Goal: Information Seeking & Learning: Learn about a topic

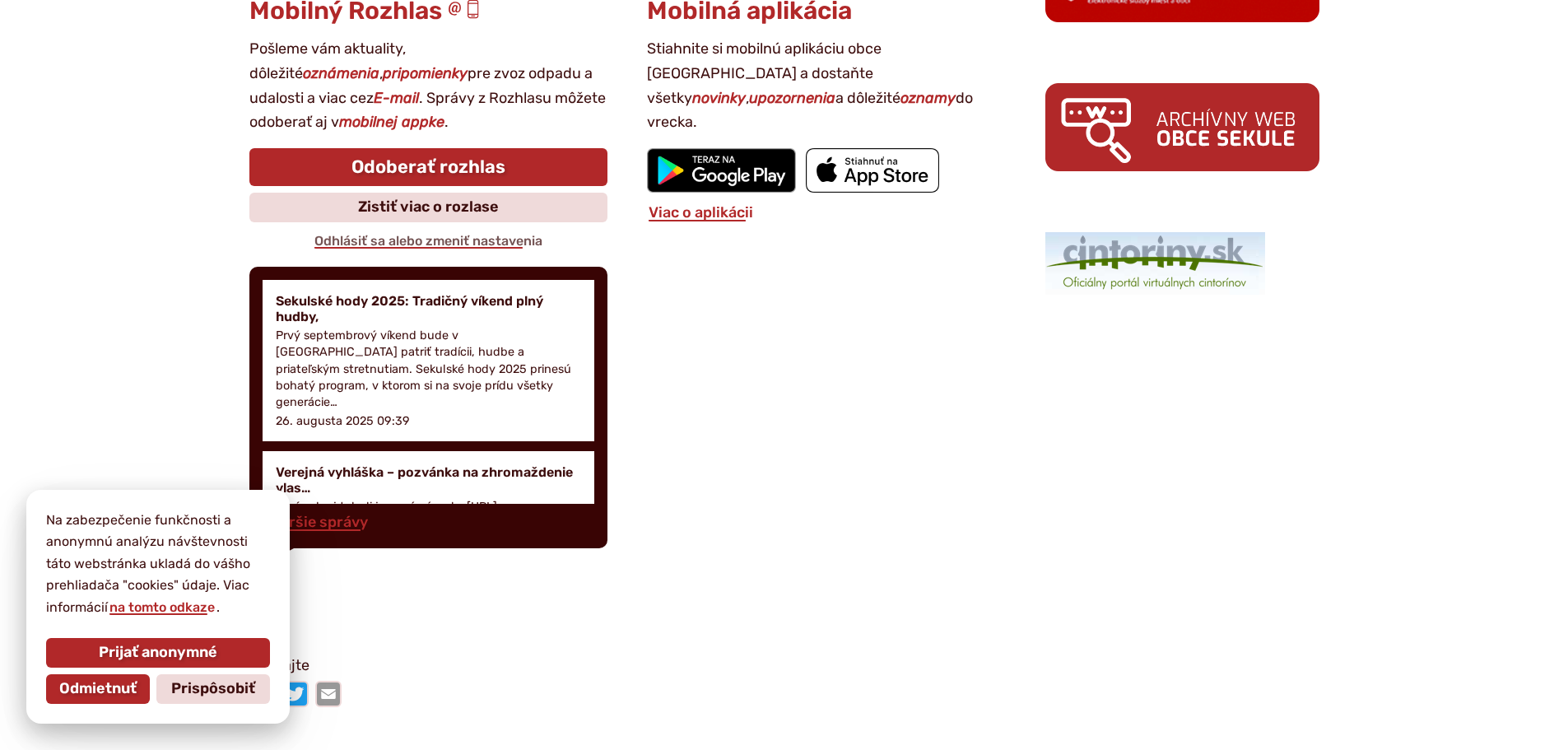
scroll to position [2304, 0]
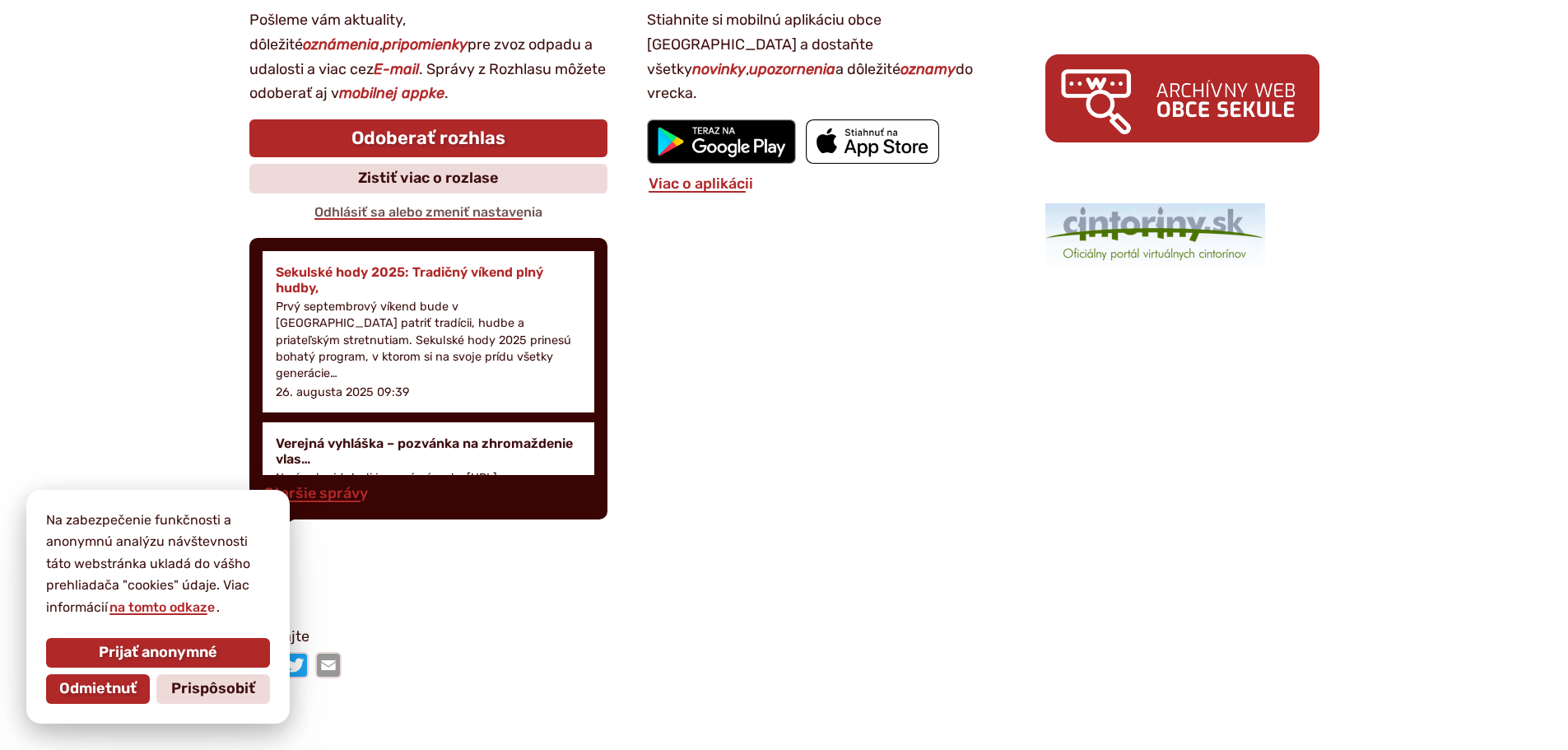
click at [310, 273] on h4 "Sekulské hody 2025: Tradičný víkend plný hudby," at bounding box center [428, 279] width 306 height 31
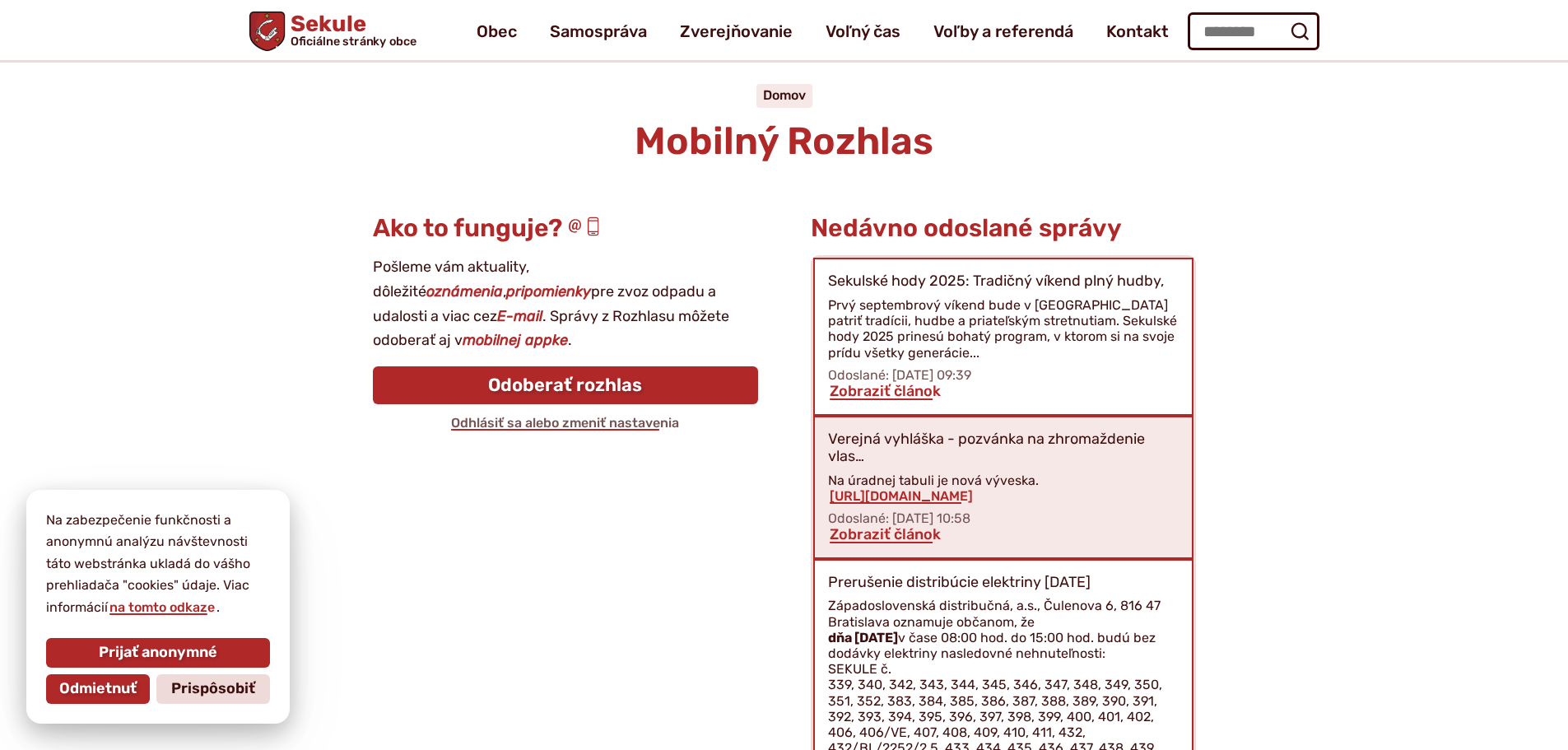
scroll to position [72, 0]
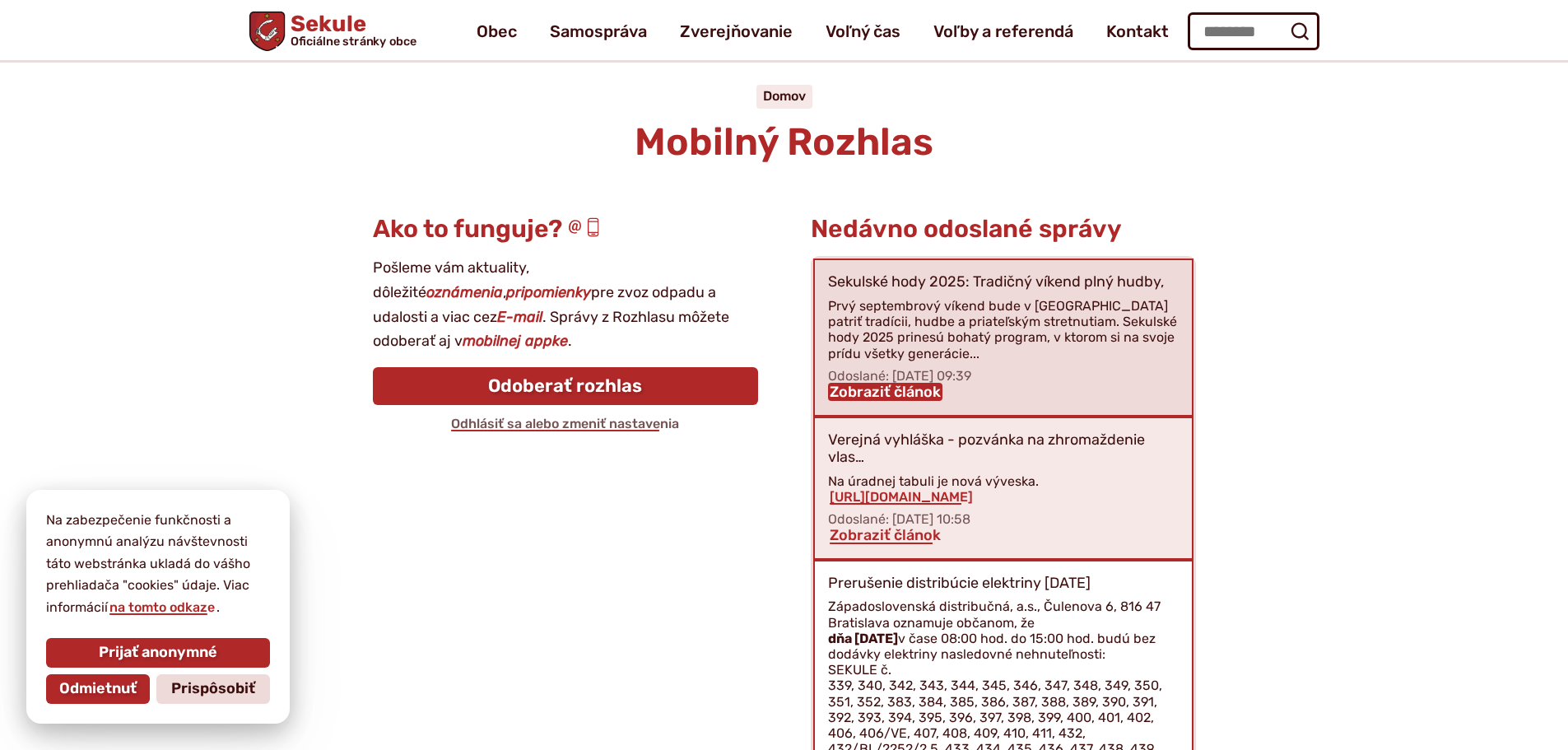
click at [881, 394] on link "Zobraziť článok" at bounding box center [885, 392] width 114 height 18
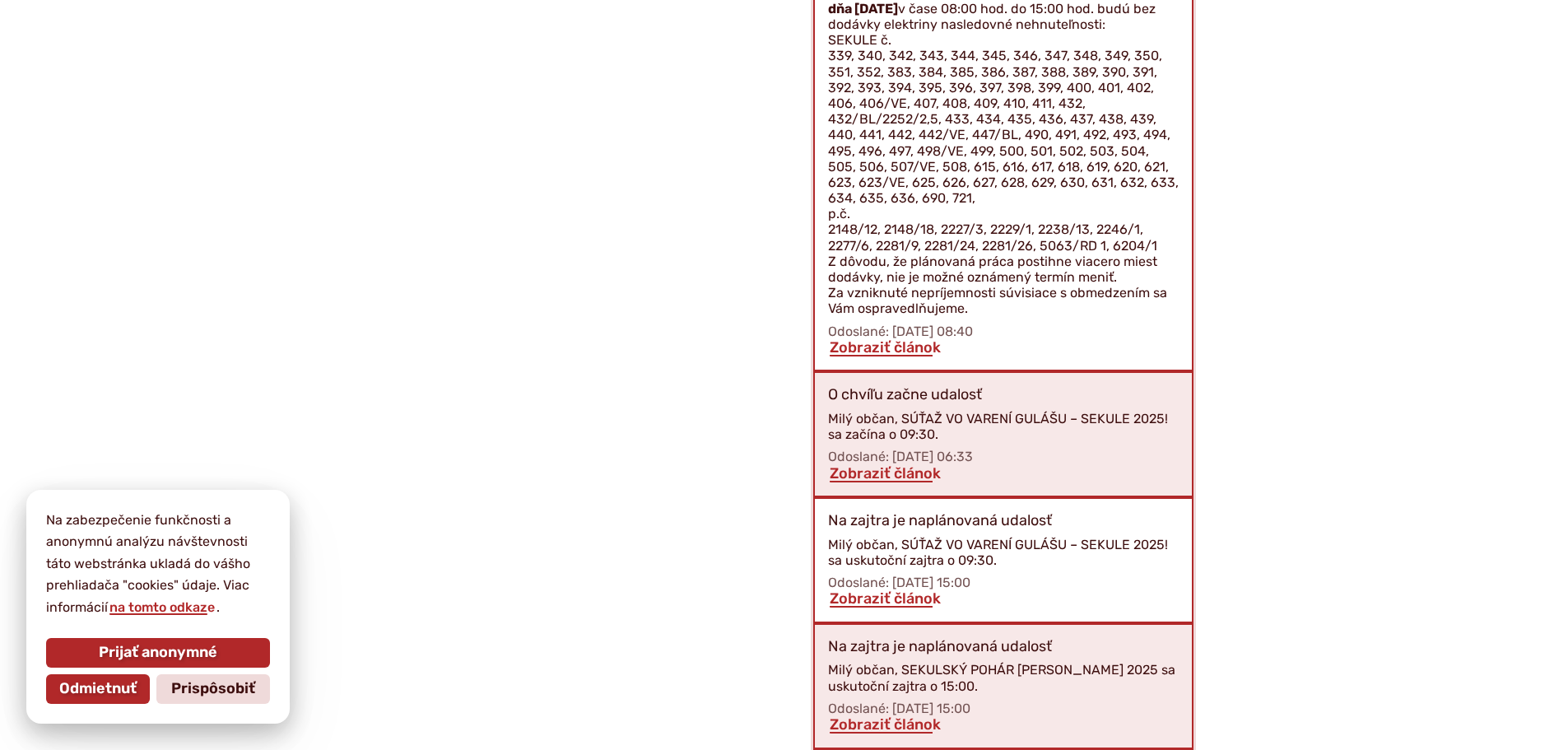
scroll to position [730, 0]
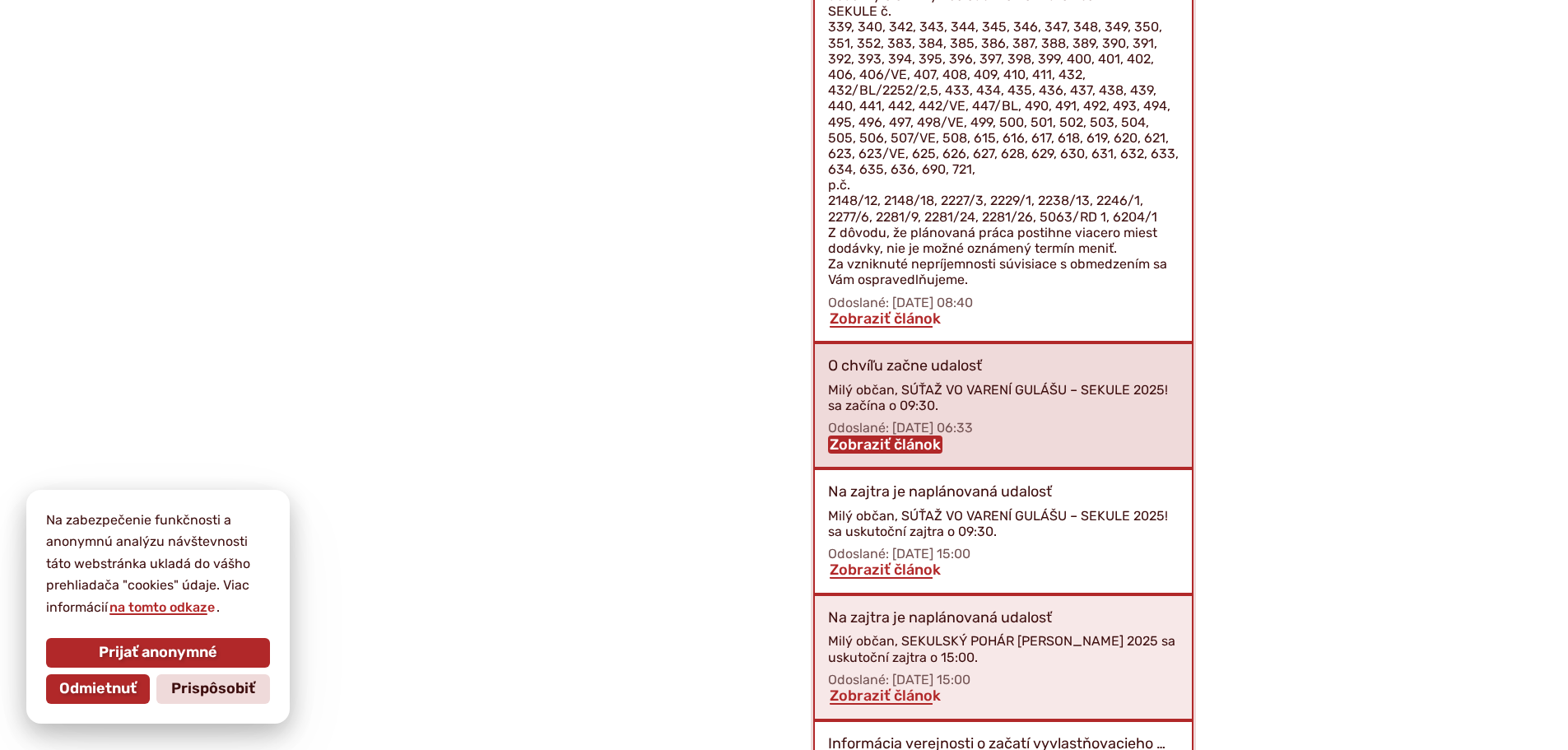
click at [866, 446] on link "Zobraziť článok" at bounding box center [885, 445] width 114 height 18
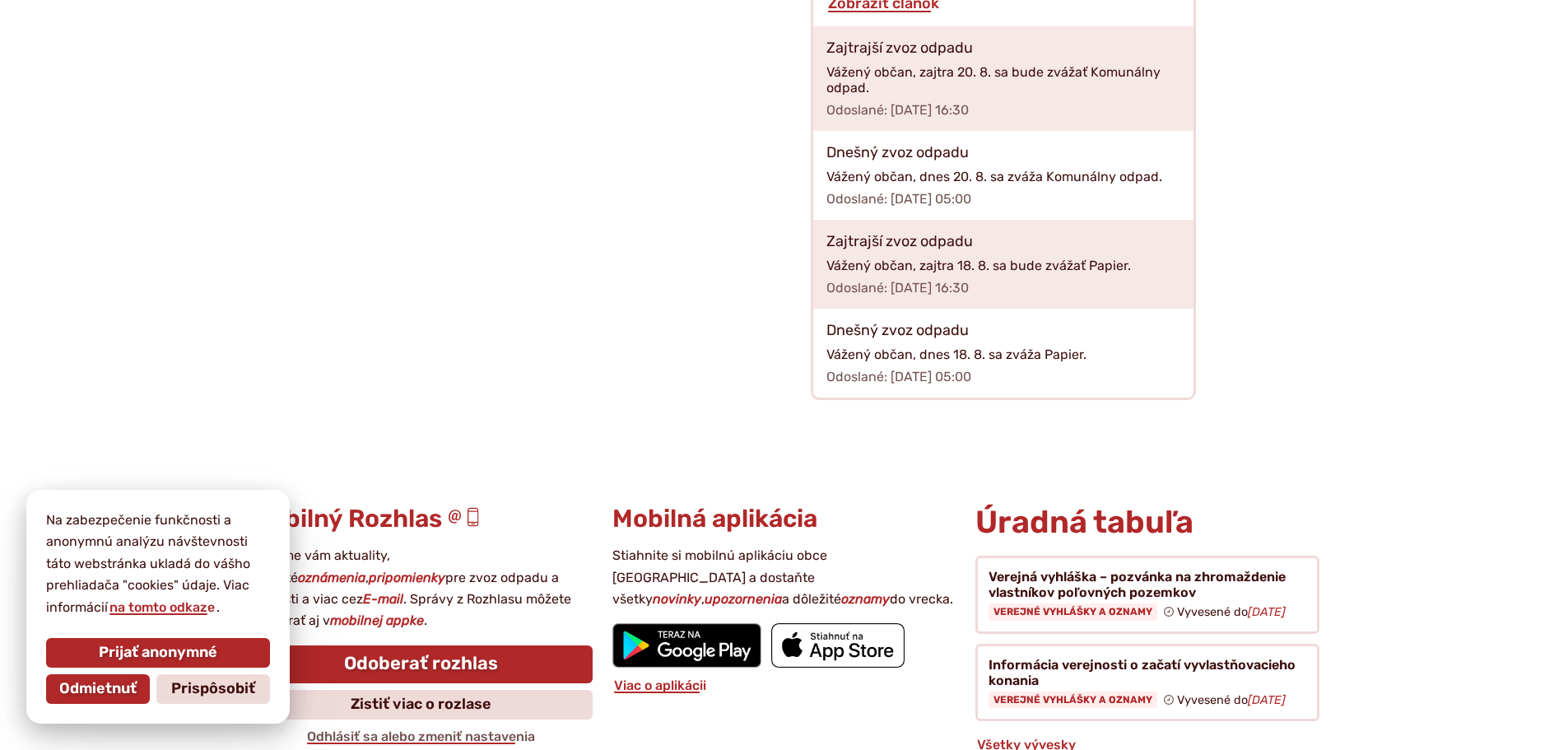
scroll to position [2293, 0]
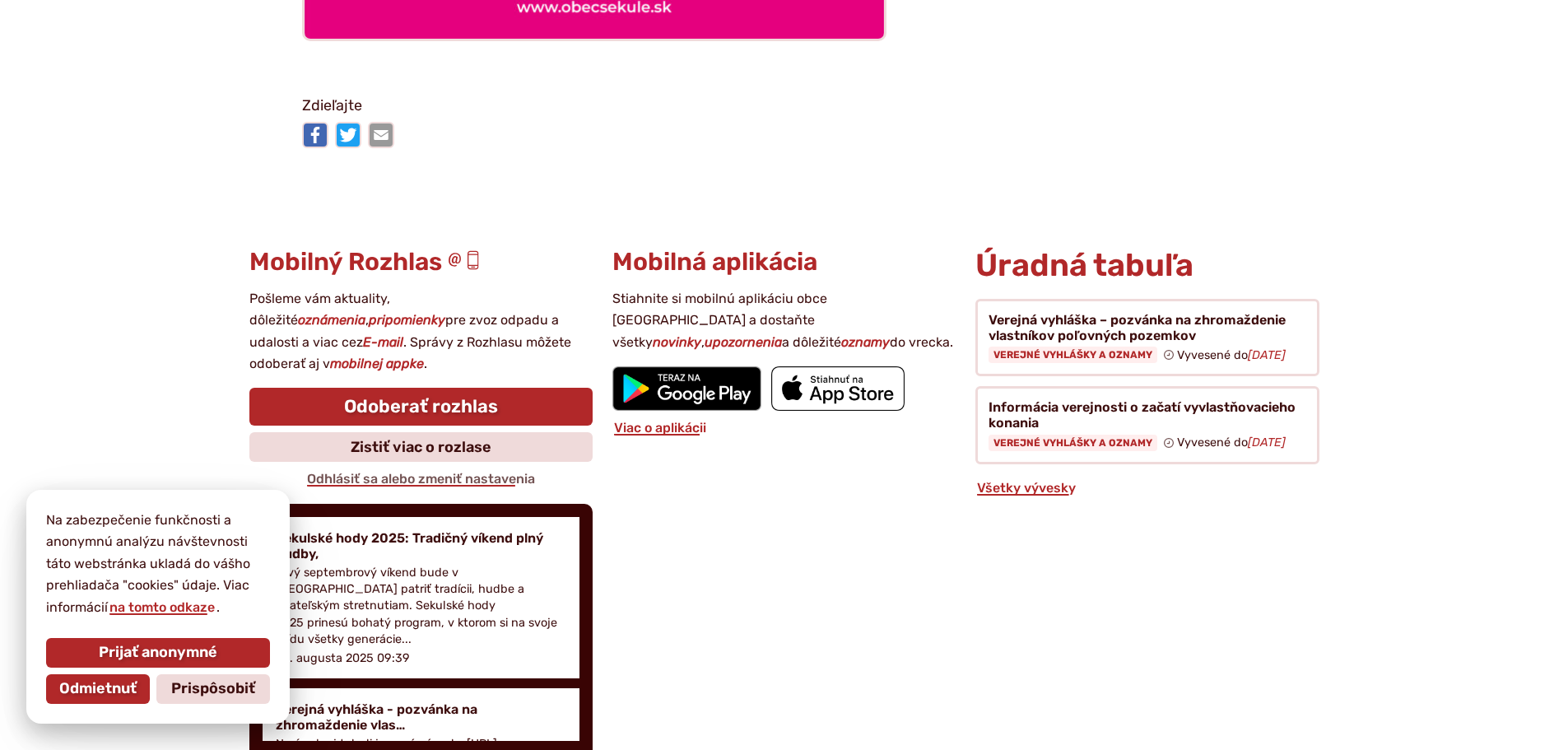
scroll to position [5184, 0]
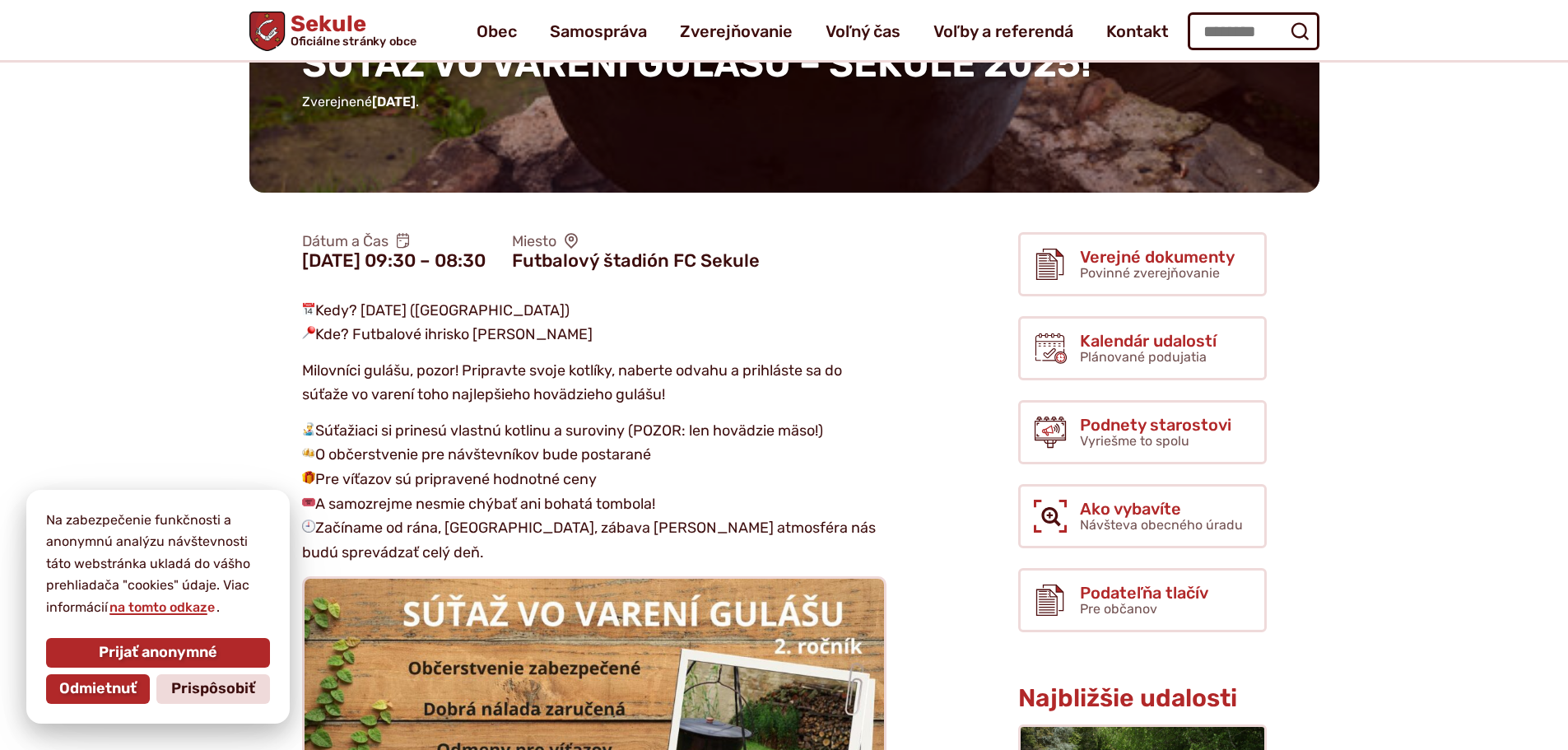
scroll to position [164, 0]
